Goal: Task Accomplishment & Management: Manage account settings

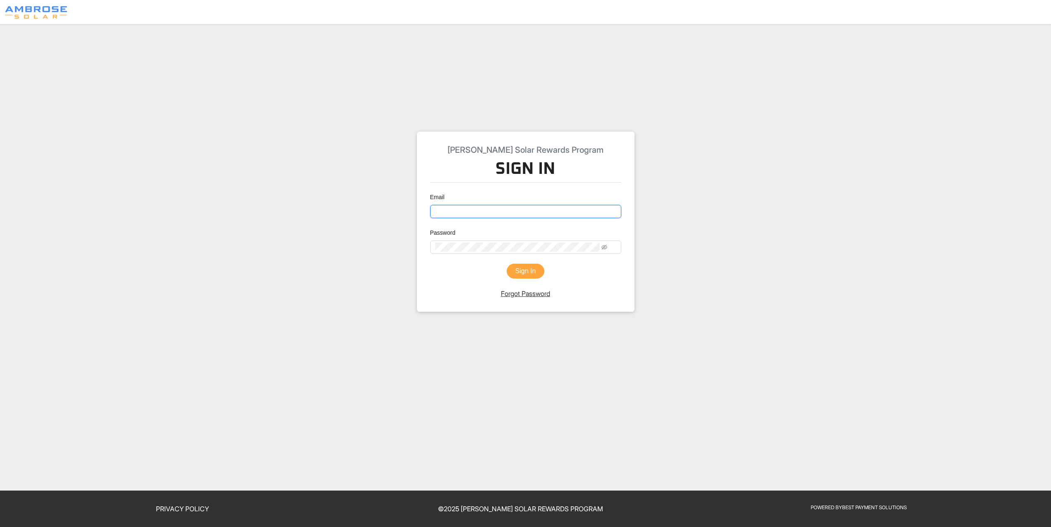
type input "[EMAIL_ADDRESS][DOMAIN_NAME]"
click at [520, 271] on button "Sign In" at bounding box center [526, 271] width 38 height 15
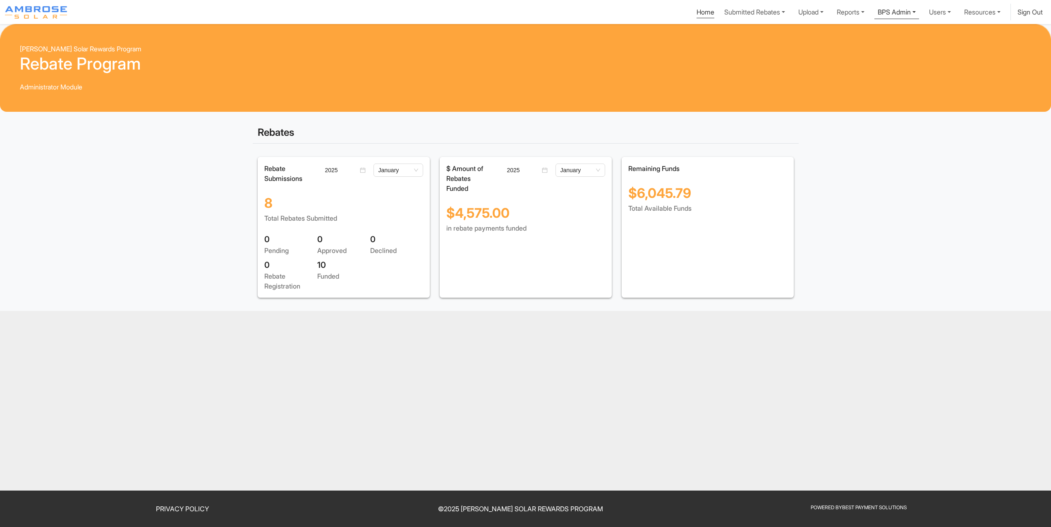
click at [875, 17] on link "BPS Admin" at bounding box center [897, 11] width 45 height 15
click at [858, 76] on div "Invoice Order" at bounding box center [885, 71] width 54 height 10
